Goal: Task Accomplishment & Management: Use online tool/utility

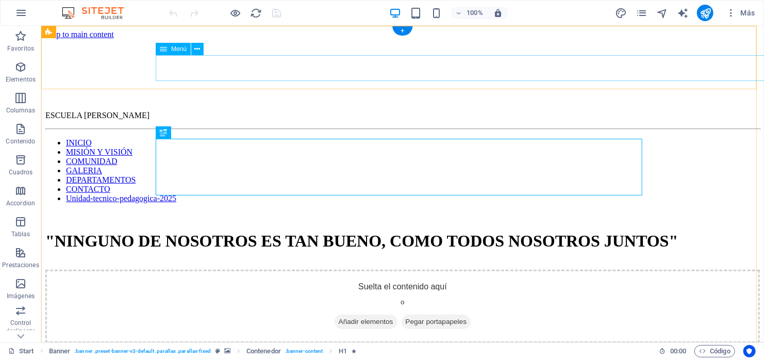
click at [678, 138] on nav "INICIO MISIÓN Y VISIÓN COMUNIDAD GALERIA DEPARTAMENTOS CONTACTO Unidad-tecnico-…" at bounding box center [402, 170] width 714 height 65
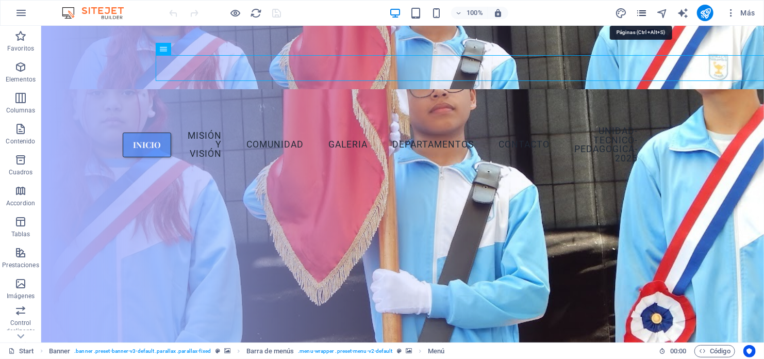
click at [644, 13] on icon "pages" at bounding box center [641, 13] width 12 height 12
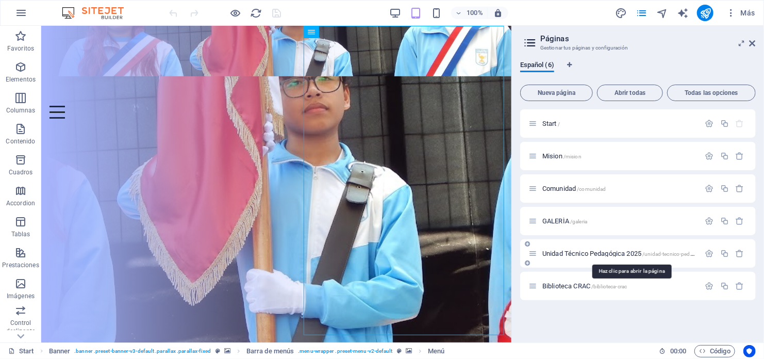
click at [568, 254] on span "Unidad Técnico Pedagógica 2025 /unidad-tecnico-pedagogica-2025" at bounding box center [632, 253] width 181 height 8
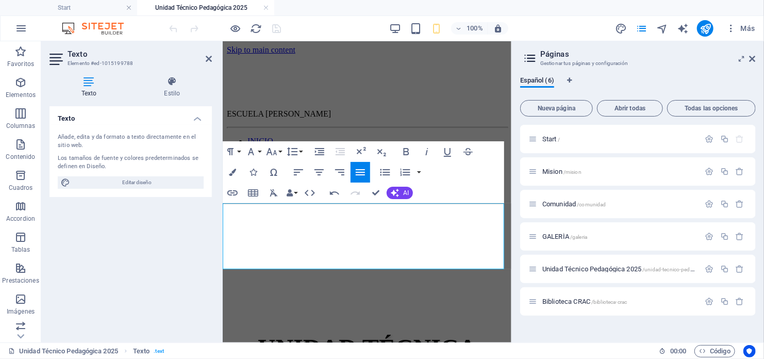
drag, startPoint x: 224, startPoint y: 223, endPoint x: 436, endPoint y: 262, distance: 215.9
click at [278, 153] on button "Font Size" at bounding box center [274, 151] width 20 height 21
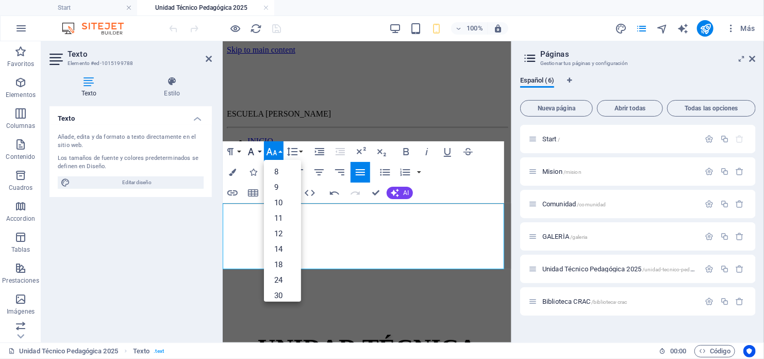
click at [256, 153] on icon "button" at bounding box center [251, 151] width 12 height 12
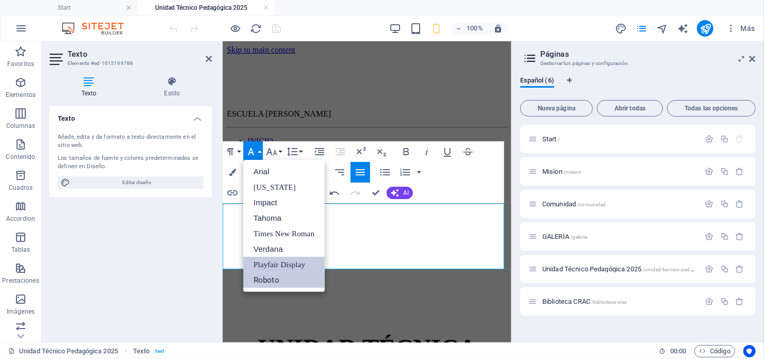
click at [278, 276] on link "Roboto" at bounding box center [283, 279] width 81 height 15
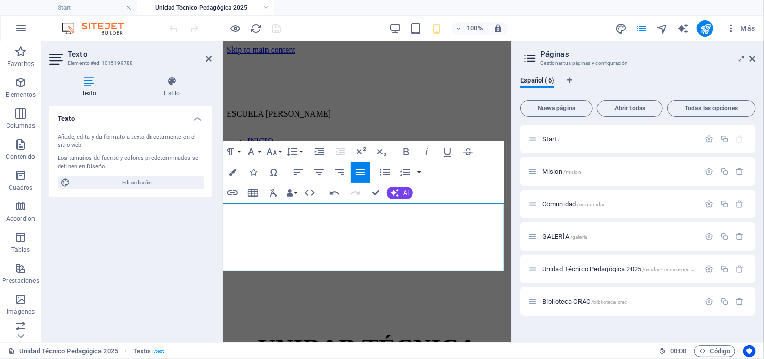
drag, startPoint x: 245, startPoint y: 209, endPoint x: 284, endPoint y: 209, distance: 39.2
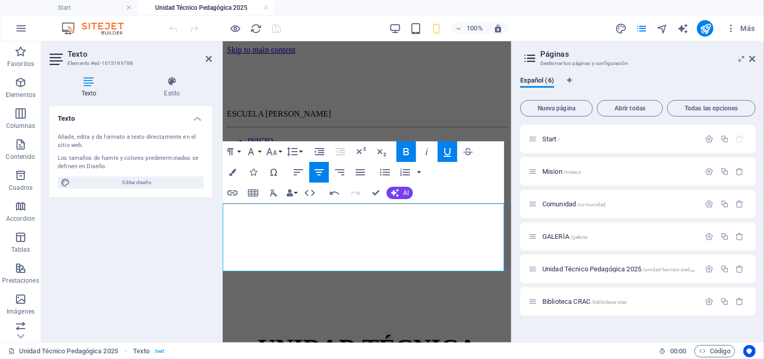
drag, startPoint x: 240, startPoint y: 210, endPoint x: 487, endPoint y: 221, distance: 247.6
drag, startPoint x: 232, startPoint y: 207, endPoint x: 489, endPoint y: 216, distance: 256.8
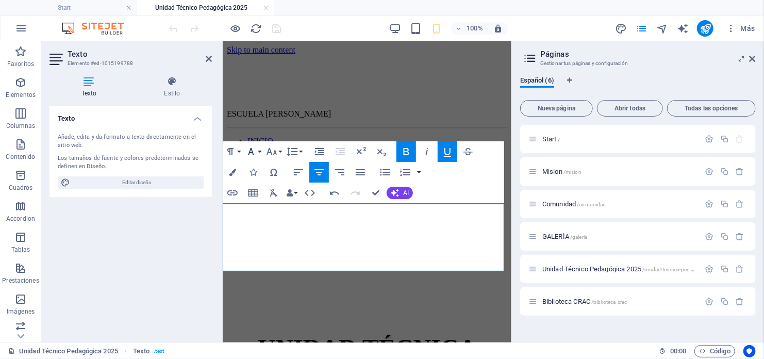
click at [258, 152] on button "Font Family" at bounding box center [253, 151] width 20 height 21
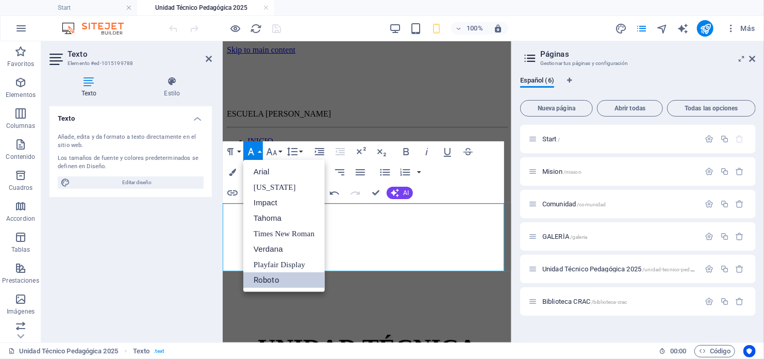
click at [198, 233] on div "Texto Añade, edita y da formato a texto directamente en el sitio web. Los tamañ…" at bounding box center [130, 220] width 162 height 228
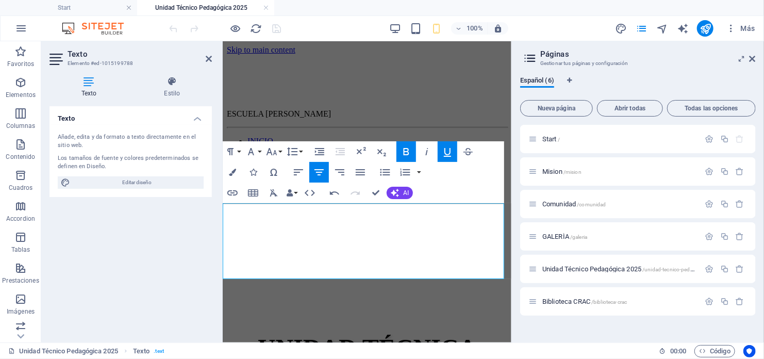
drag, startPoint x: 226, startPoint y: 240, endPoint x: 328, endPoint y: 225, distance: 103.0
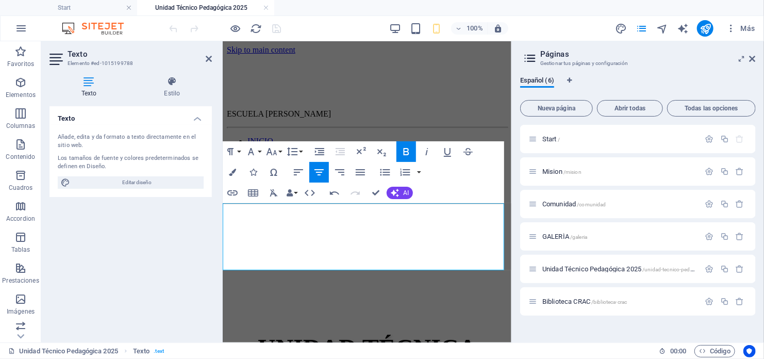
drag, startPoint x: 238, startPoint y: 233, endPoint x: 442, endPoint y: 263, distance: 206.3
click at [297, 172] on icon "button" at bounding box center [298, 172] width 9 height 6
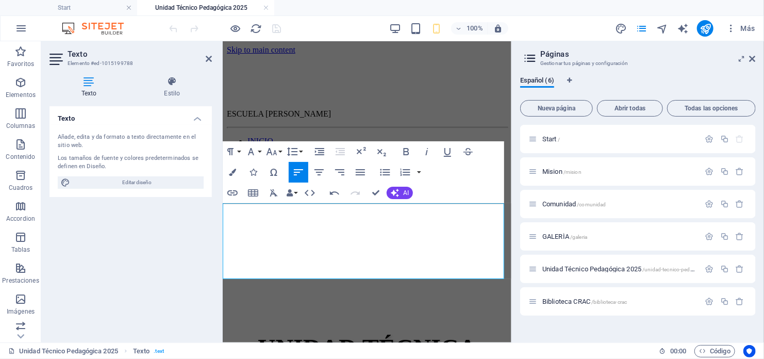
drag, startPoint x: 227, startPoint y: 231, endPoint x: 364, endPoint y: 265, distance: 141.7
drag, startPoint x: 222, startPoint y: 231, endPoint x: 444, endPoint y: 267, distance: 225.1
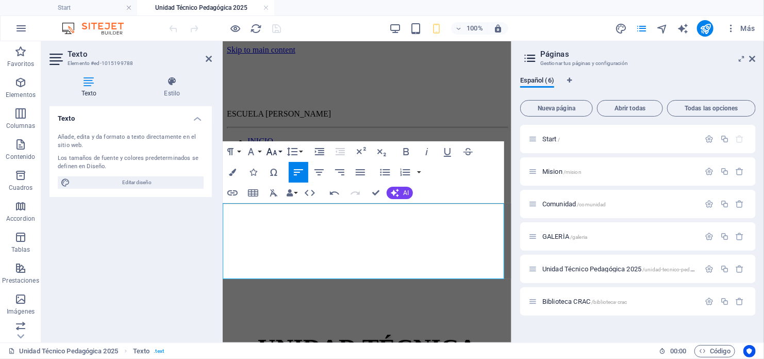
click at [276, 151] on icon "button" at bounding box center [271, 151] width 12 height 12
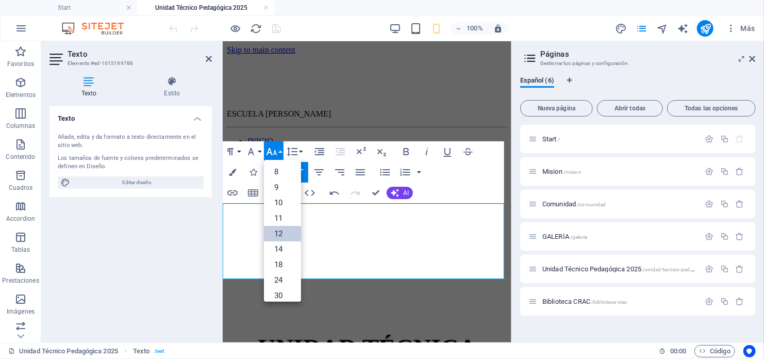
click at [281, 230] on link "12" at bounding box center [282, 233] width 37 height 15
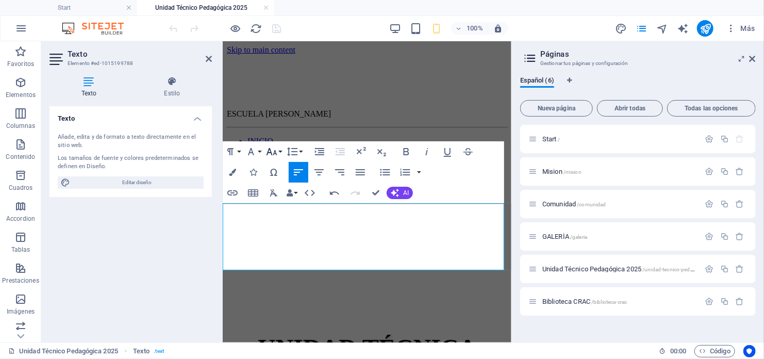
click at [268, 153] on icon "button" at bounding box center [271, 151] width 11 height 7
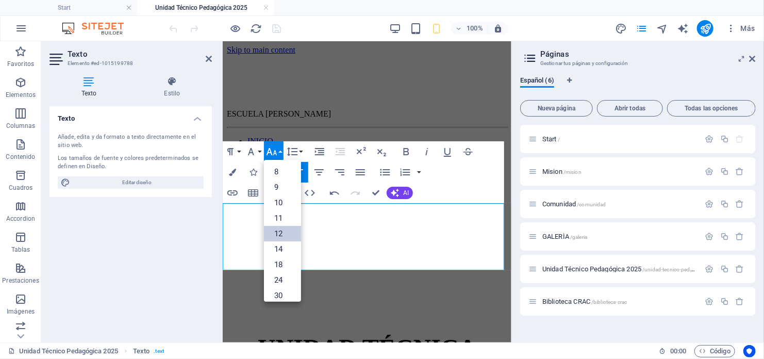
scroll to position [74, 0]
click at [281, 207] on link "24" at bounding box center [282, 205] width 37 height 15
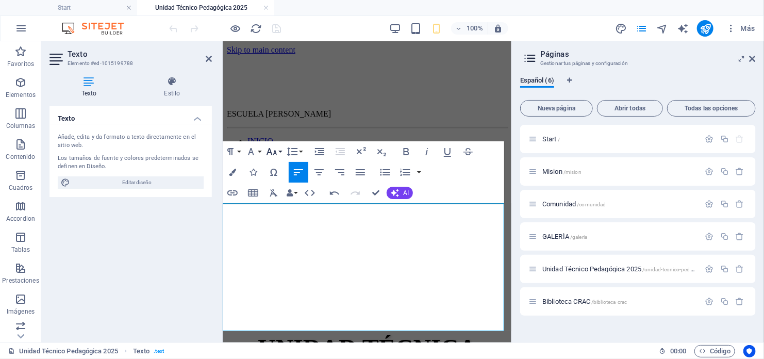
click at [276, 154] on icon "button" at bounding box center [271, 151] width 12 height 12
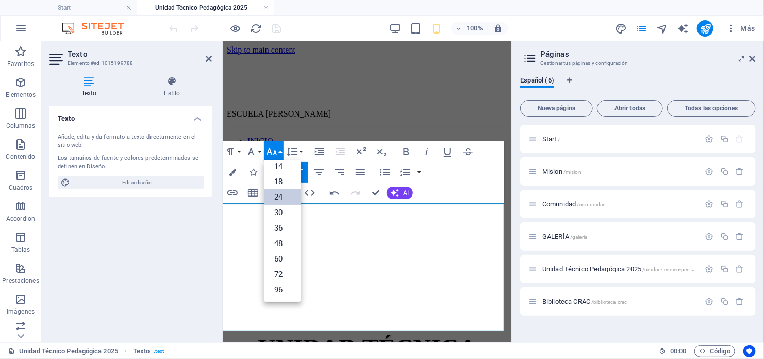
scroll to position [82, 0]
click at [278, 182] on link "18" at bounding box center [282, 181] width 37 height 15
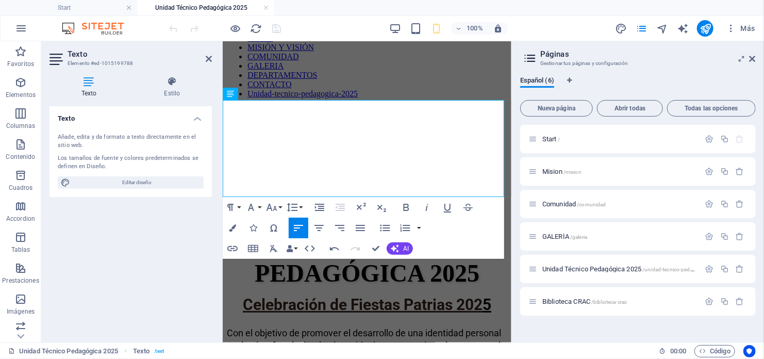
scroll to position [155, 0]
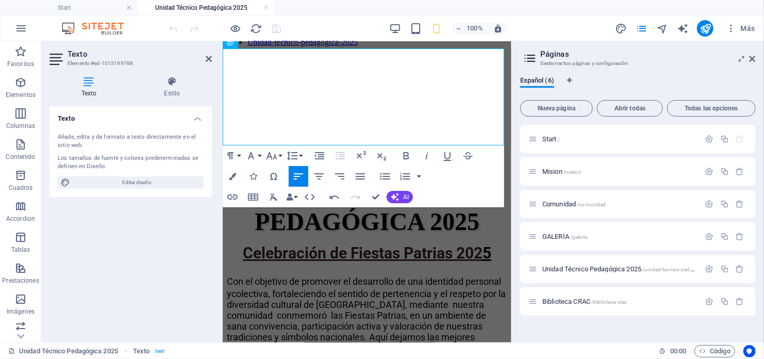
click at [516, 122] on div "Español (6) Nueva página Abrir todas Todas las opciones Start / Mision /mision …" at bounding box center [638, 205] width 252 height 274
click at [695, 29] on div "Más" at bounding box center [686, 28] width 145 height 16
click at [700, 26] on icon "publish" at bounding box center [705, 29] width 12 height 12
